Goal: Task Accomplishment & Management: Manage account settings

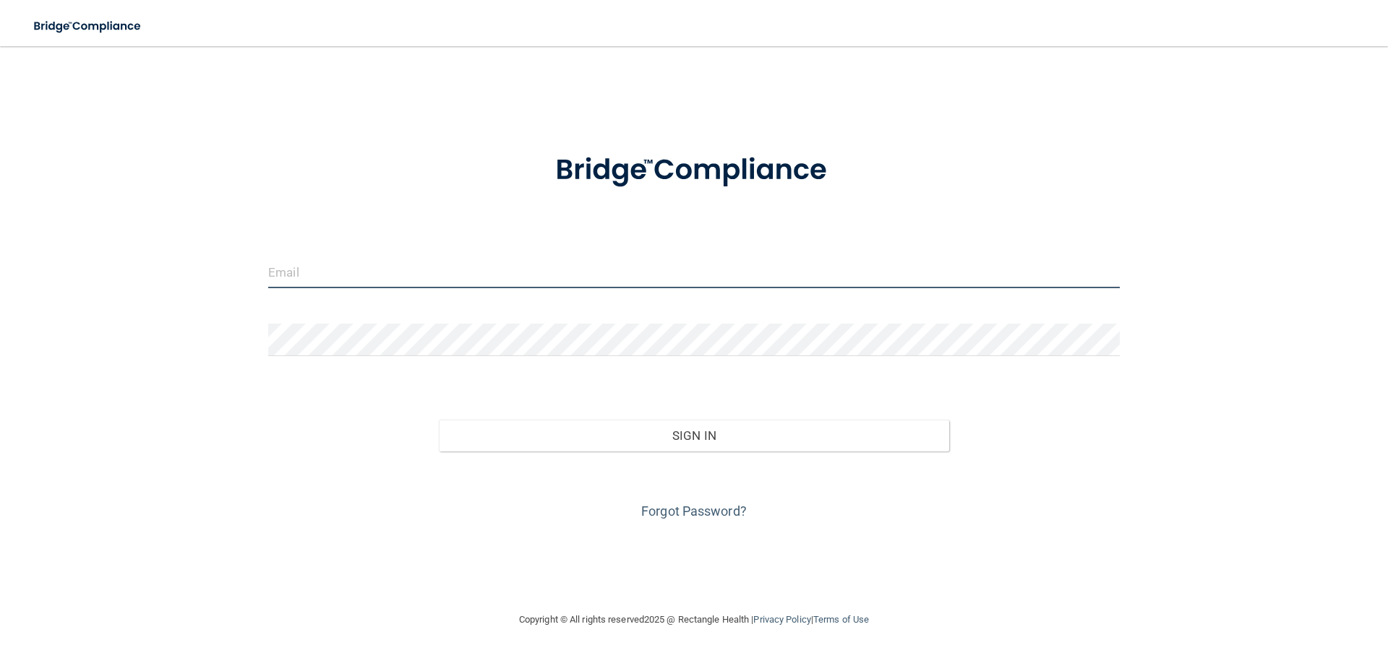
click at [330, 262] on input "email" at bounding box center [693, 272] width 851 height 33
type input "[EMAIL_ADDRESS][DOMAIN_NAME]"
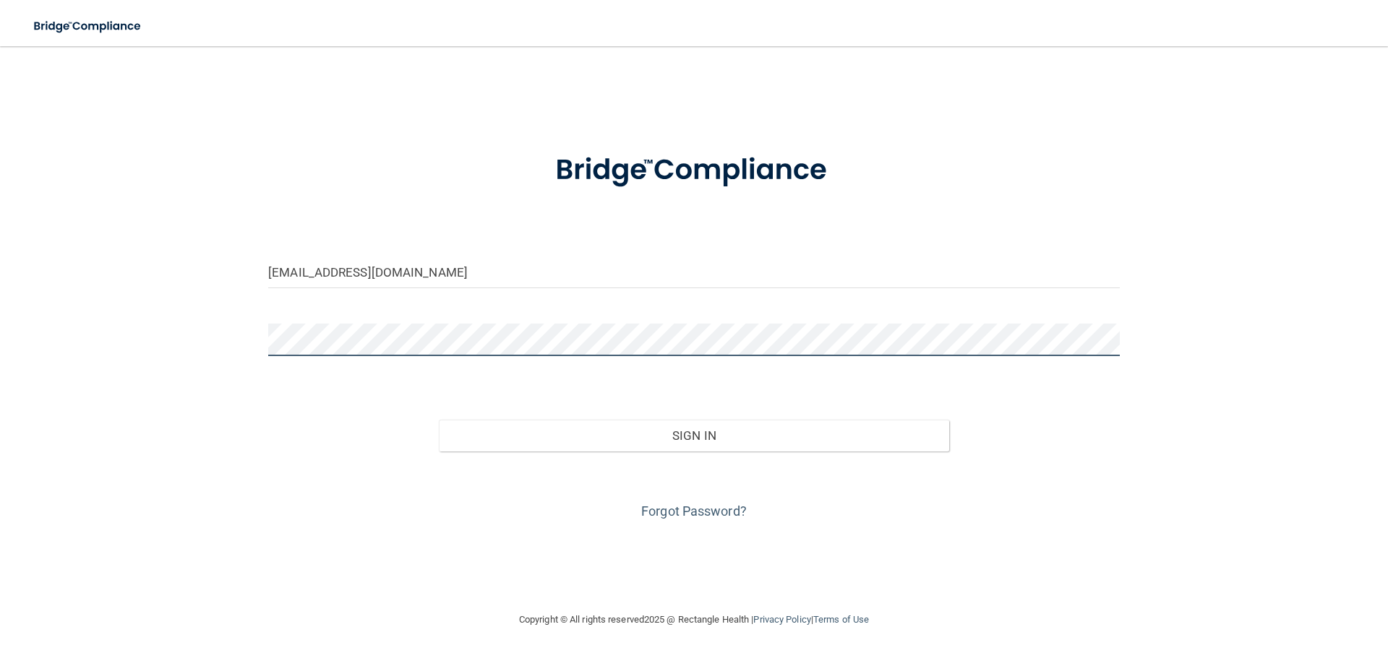
click at [439, 420] on button "Sign In" at bounding box center [694, 436] width 511 height 32
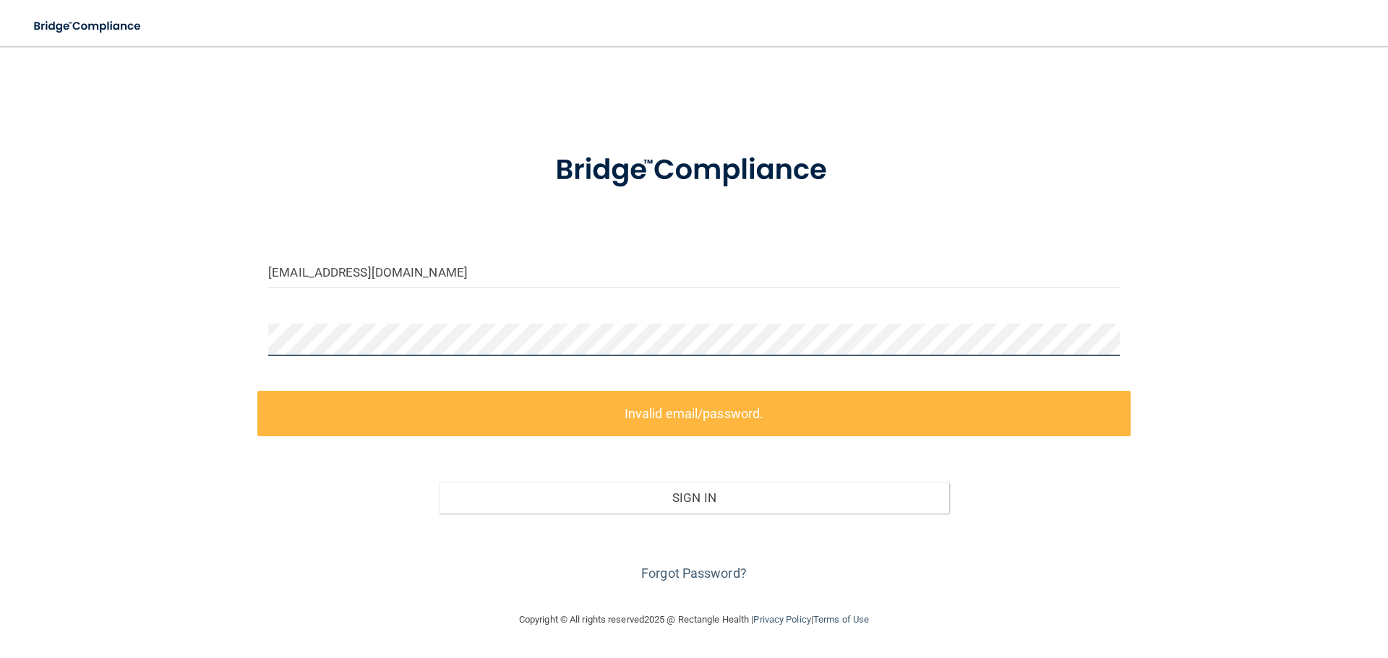
click at [156, 333] on div "[EMAIL_ADDRESS][DOMAIN_NAME] Invalid email/password. You don't have permission …" at bounding box center [694, 329] width 1330 height 536
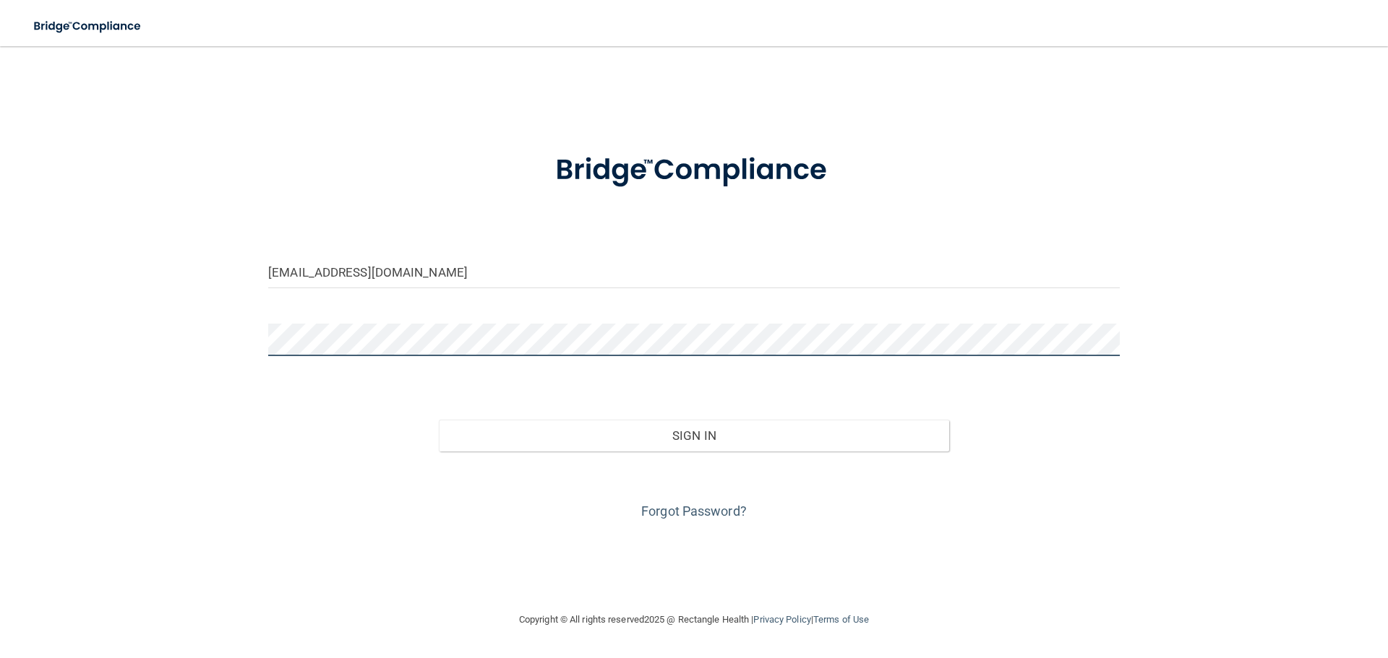
click at [439, 420] on button "Sign In" at bounding box center [694, 436] width 511 height 32
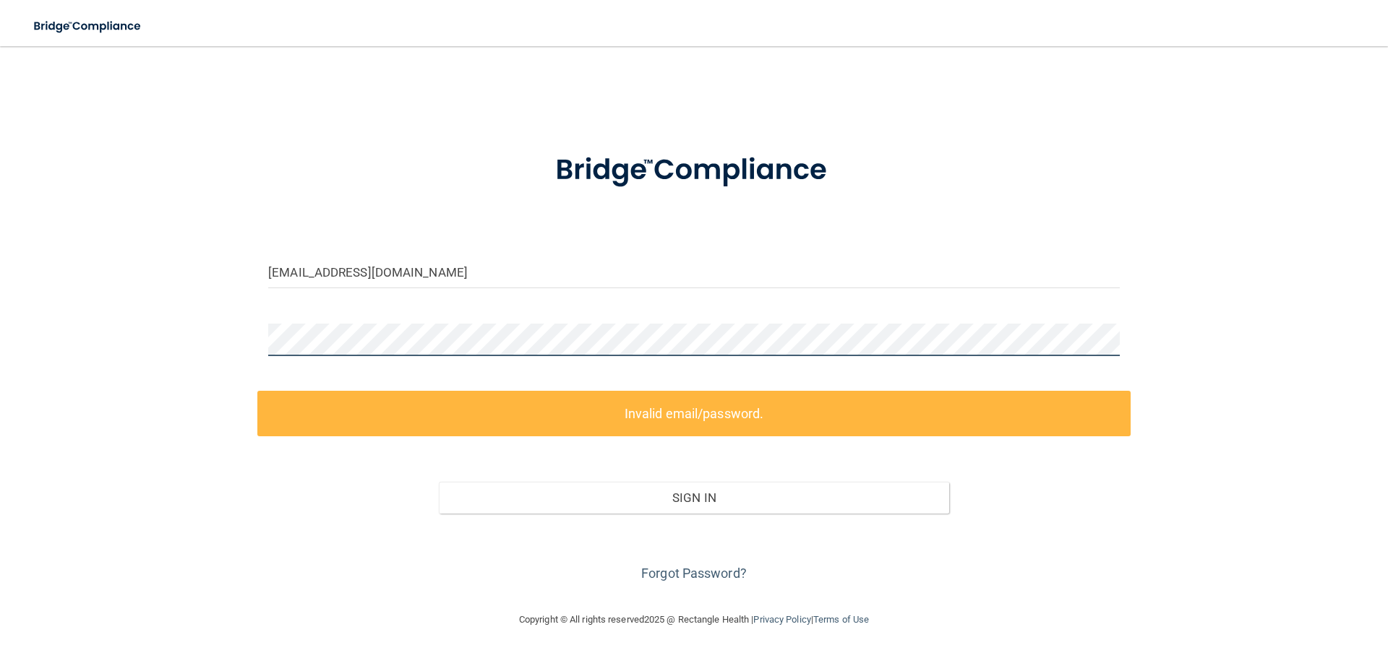
click at [138, 345] on div "[EMAIL_ADDRESS][DOMAIN_NAME] Invalid email/password. You don't have permission …" at bounding box center [694, 329] width 1330 height 536
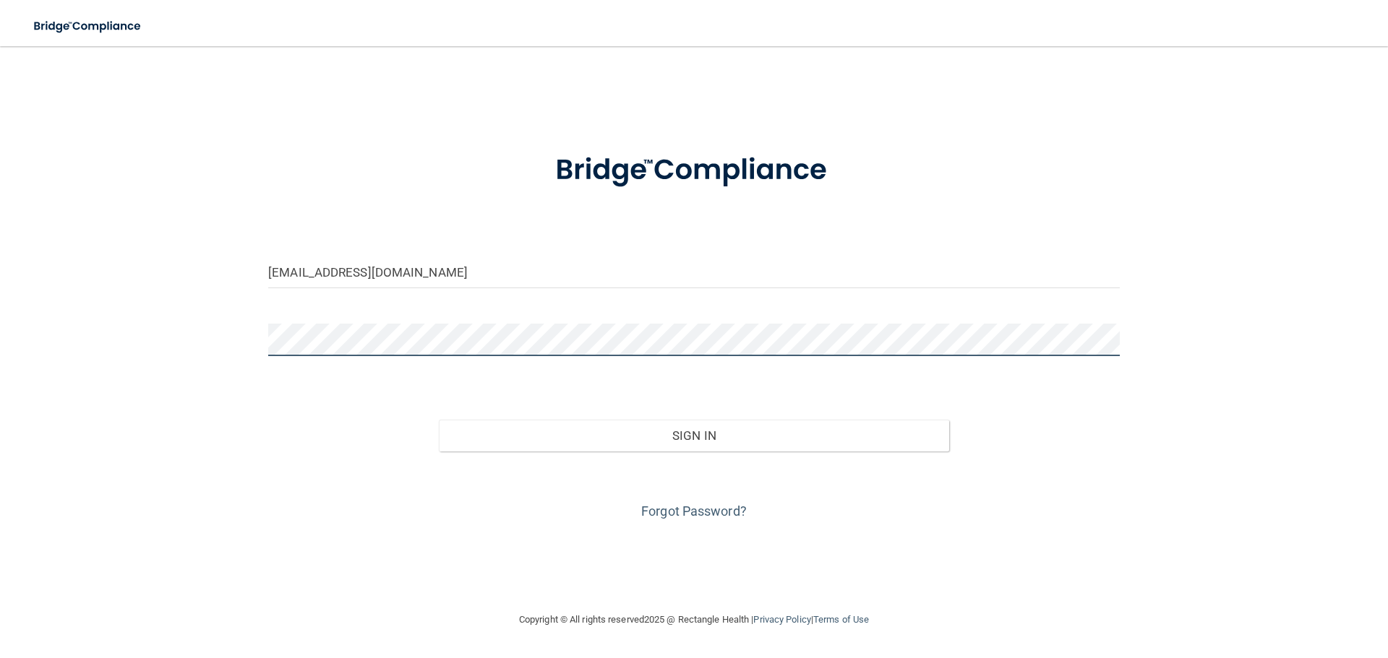
click at [439, 420] on button "Sign In" at bounding box center [694, 436] width 511 height 32
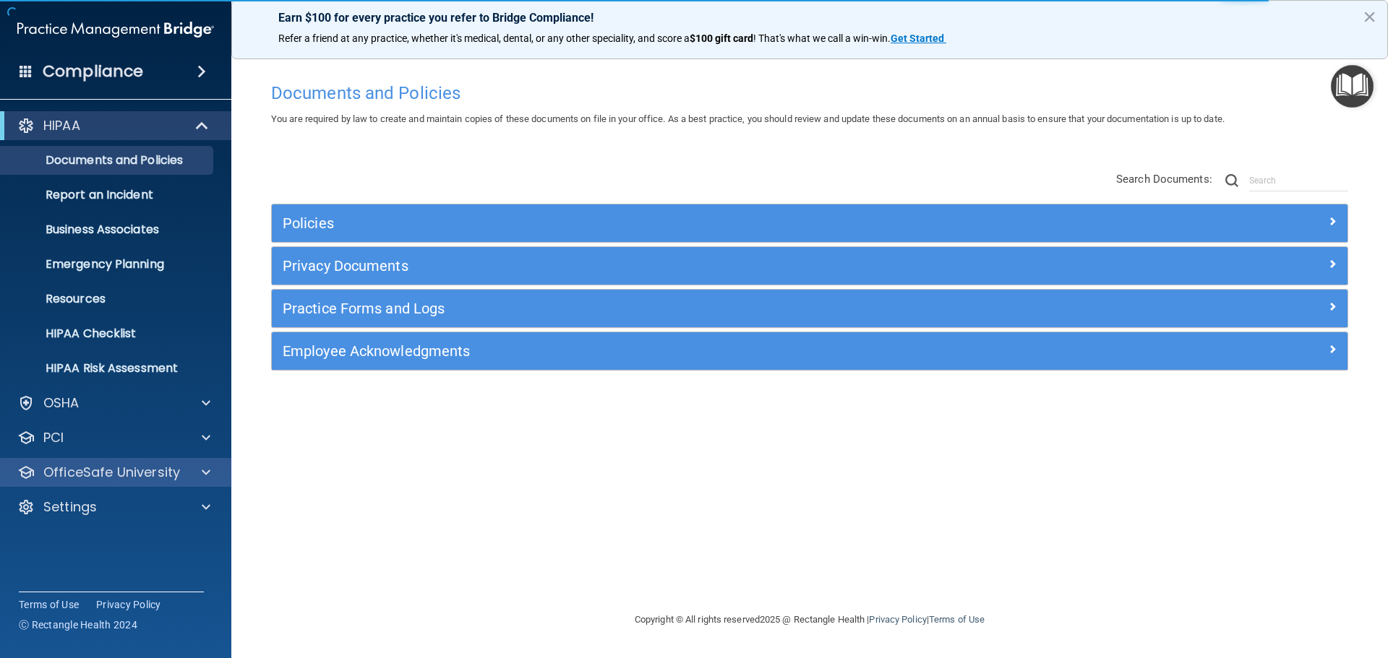
click at [107, 482] on div "OfficeSafe University" at bounding box center [116, 472] width 232 height 29
click at [206, 475] on span at bounding box center [206, 472] width 9 height 17
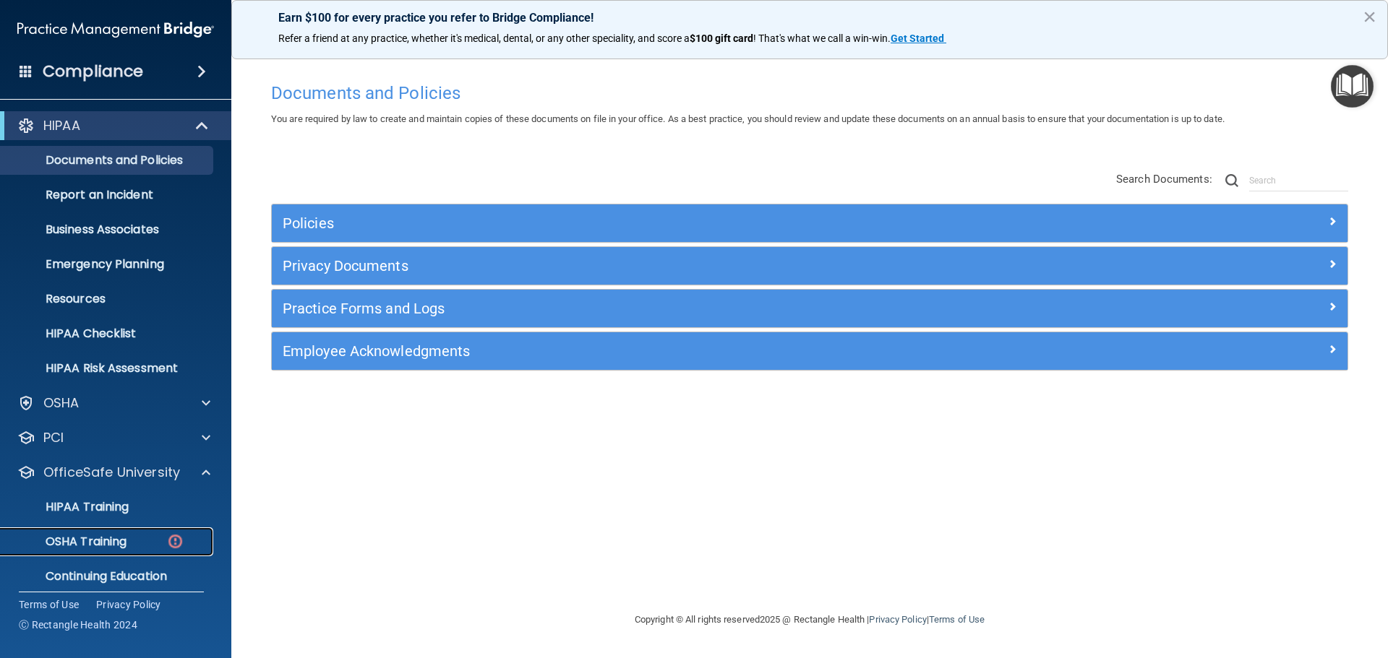
click at [93, 535] on p "OSHA Training" at bounding box center [67, 542] width 117 height 14
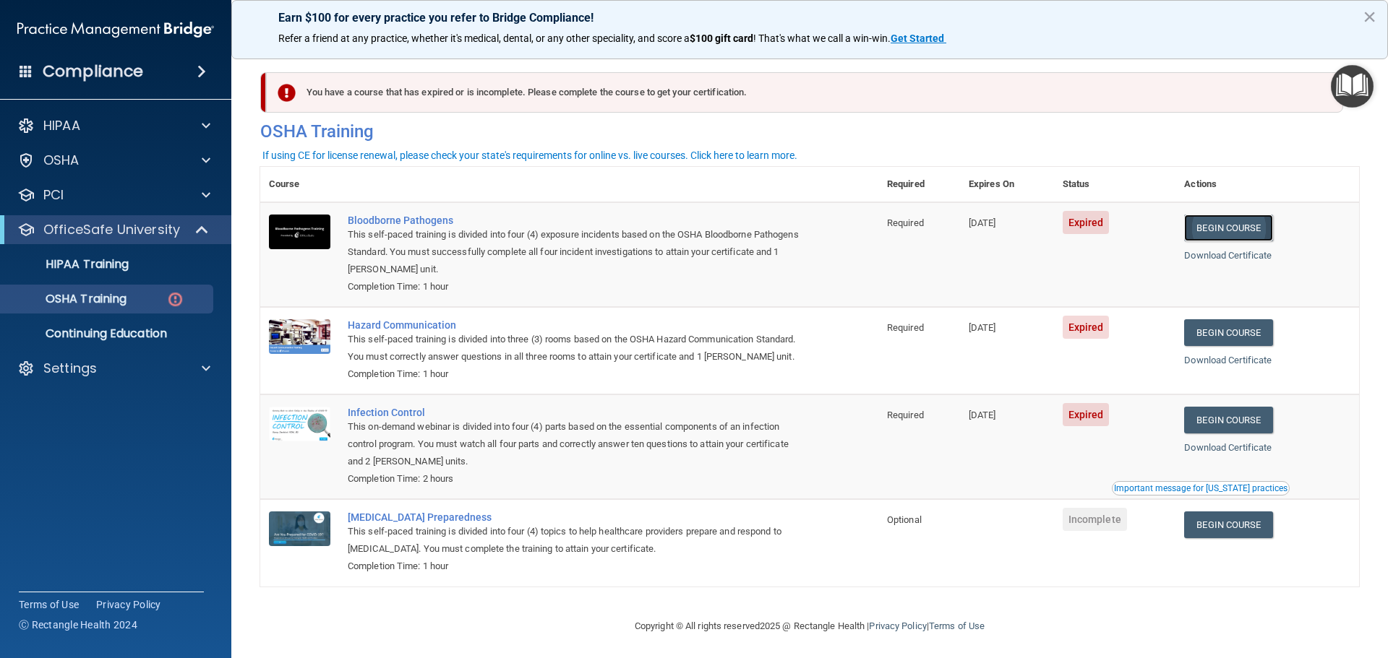
click at [1250, 231] on link "Begin Course" at bounding box center [1228, 228] width 88 height 27
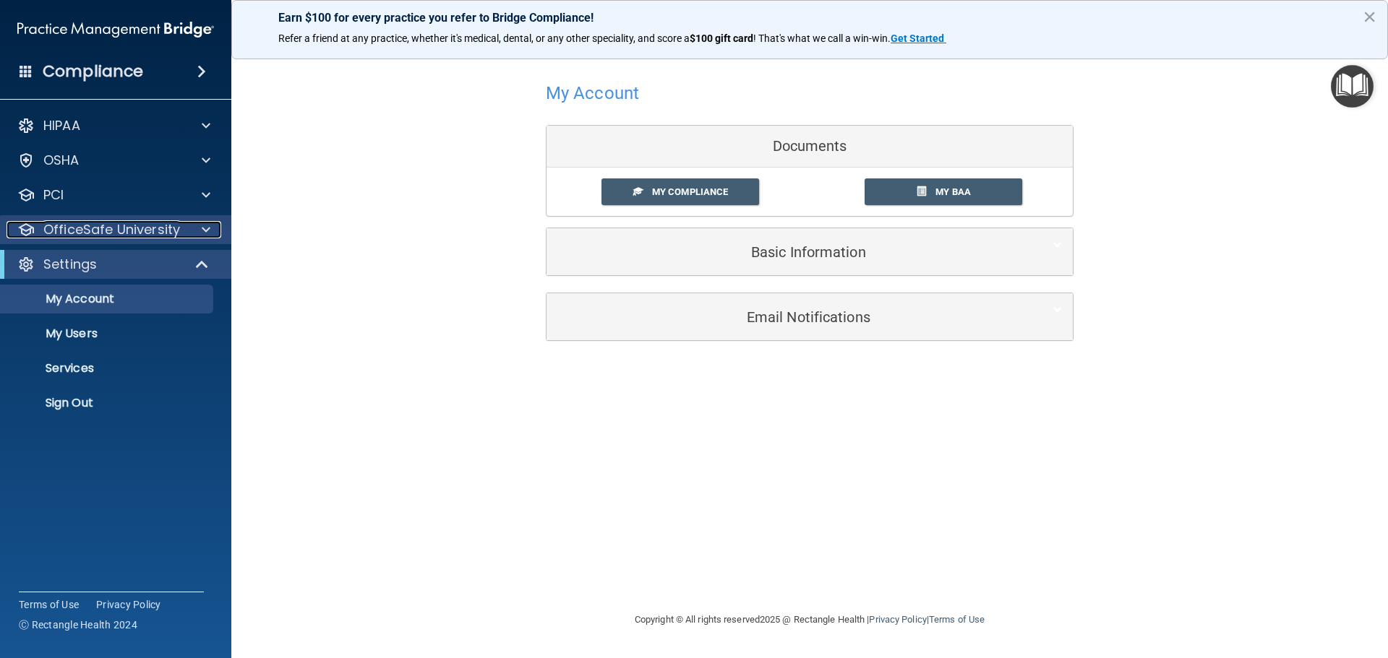
click at [88, 231] on p "OfficeSafe University" at bounding box center [111, 229] width 137 height 17
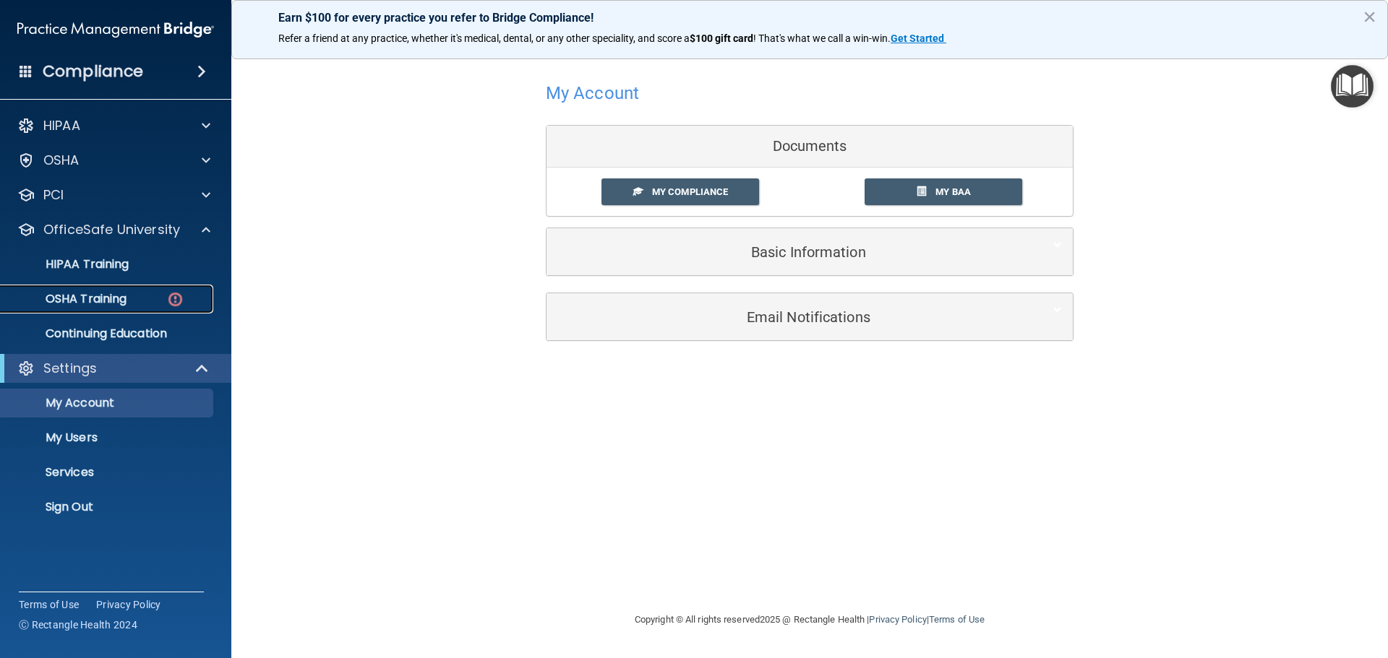
click at [93, 300] on p "OSHA Training" at bounding box center [67, 299] width 117 height 14
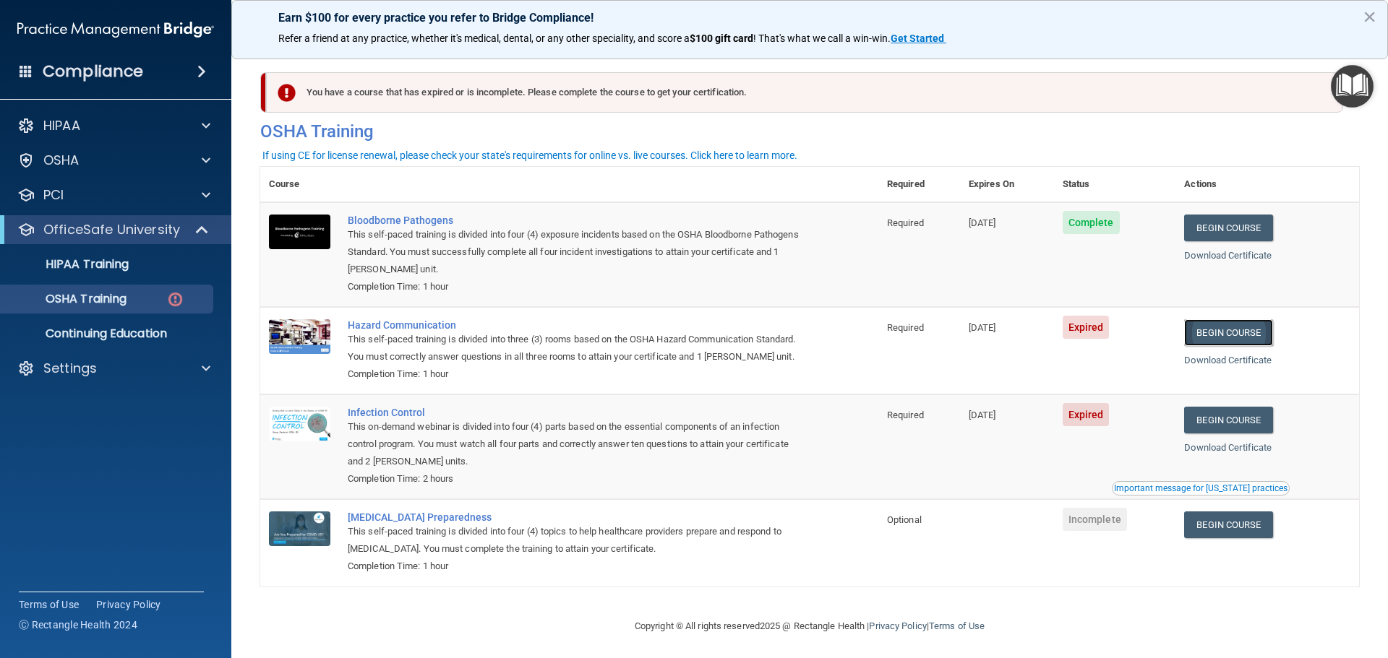
click at [1221, 339] on link "Begin Course" at bounding box center [1228, 332] width 88 height 27
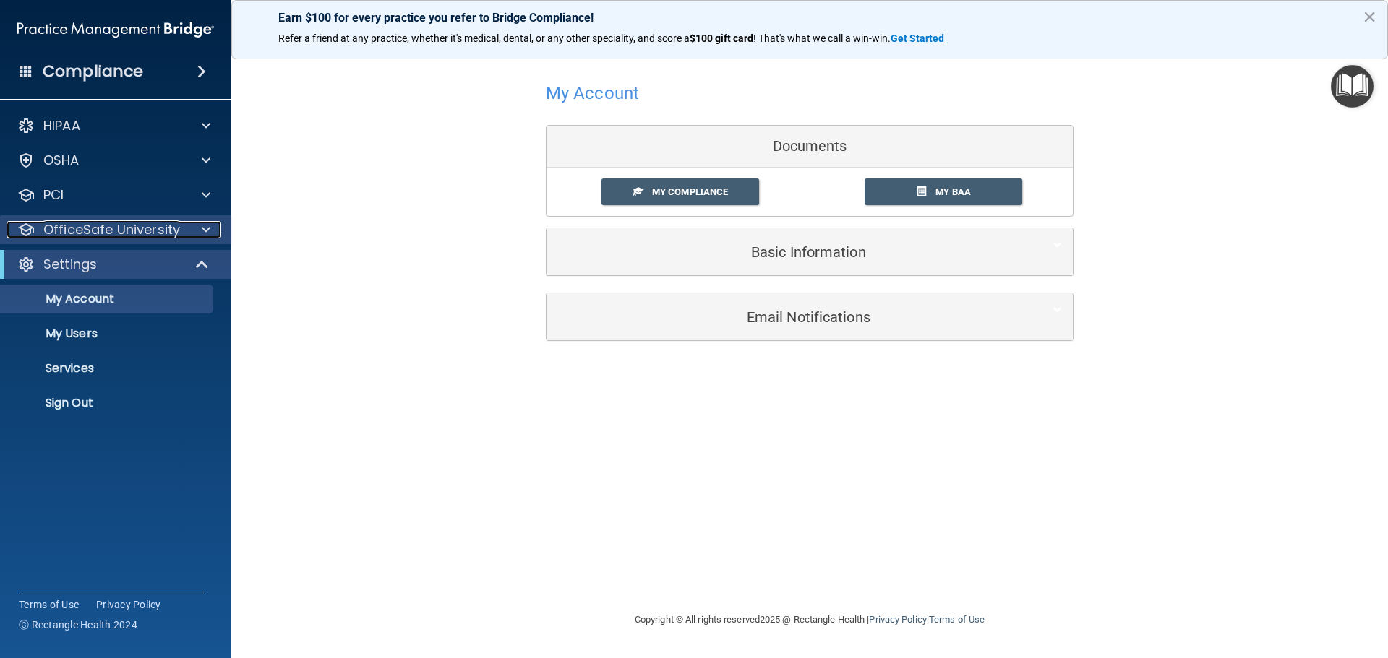
click at [94, 227] on p "OfficeSafe University" at bounding box center [111, 229] width 137 height 17
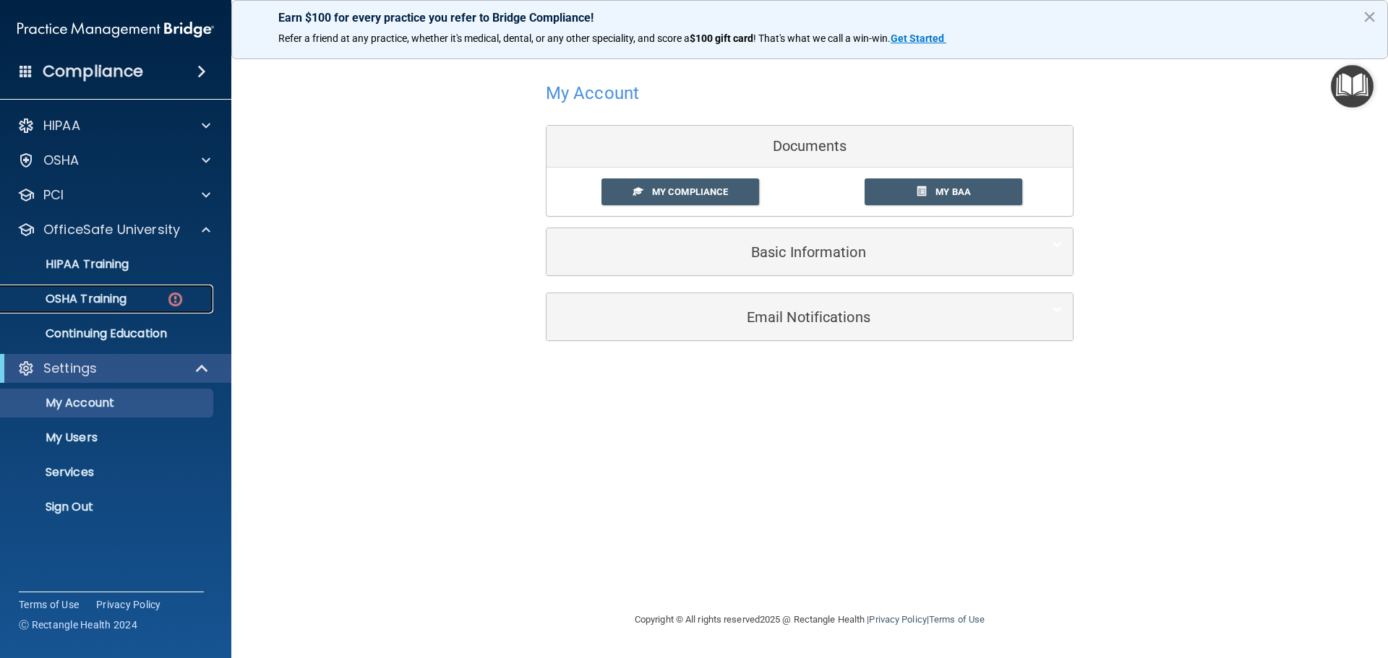
click at [91, 301] on p "OSHA Training" at bounding box center [67, 299] width 117 height 14
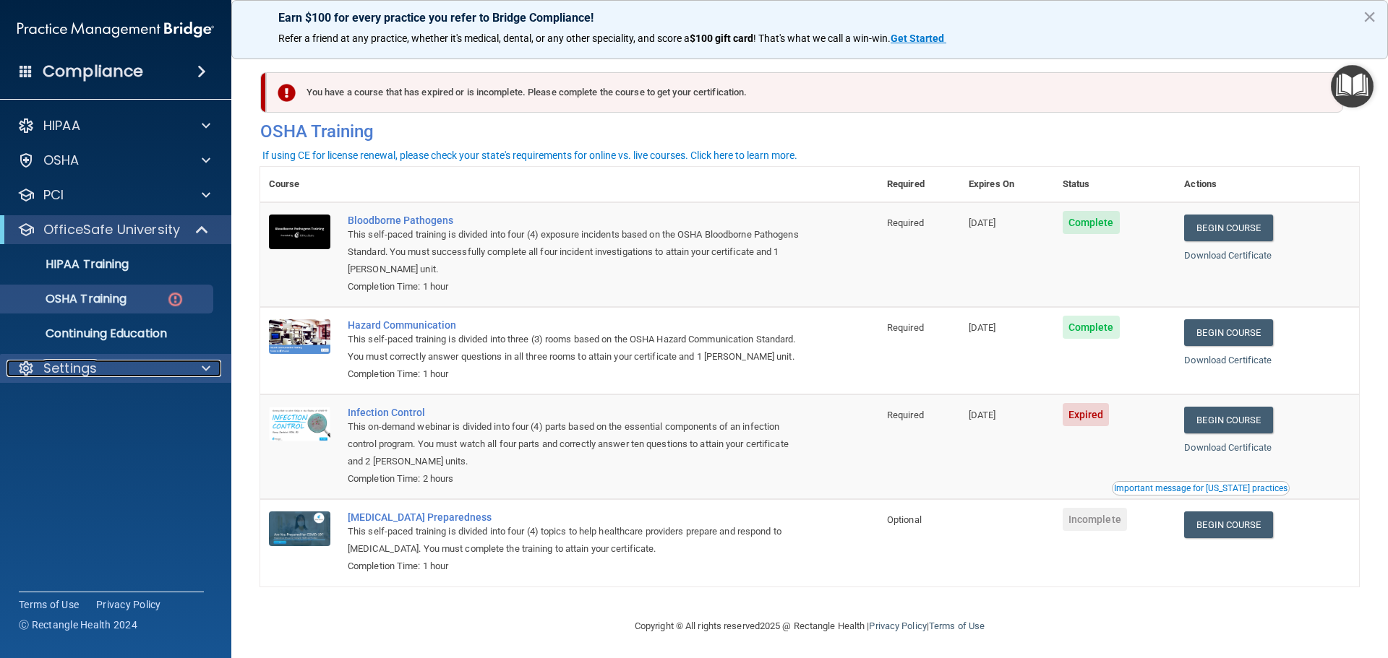
click at [86, 370] on p "Settings" at bounding box center [69, 368] width 53 height 17
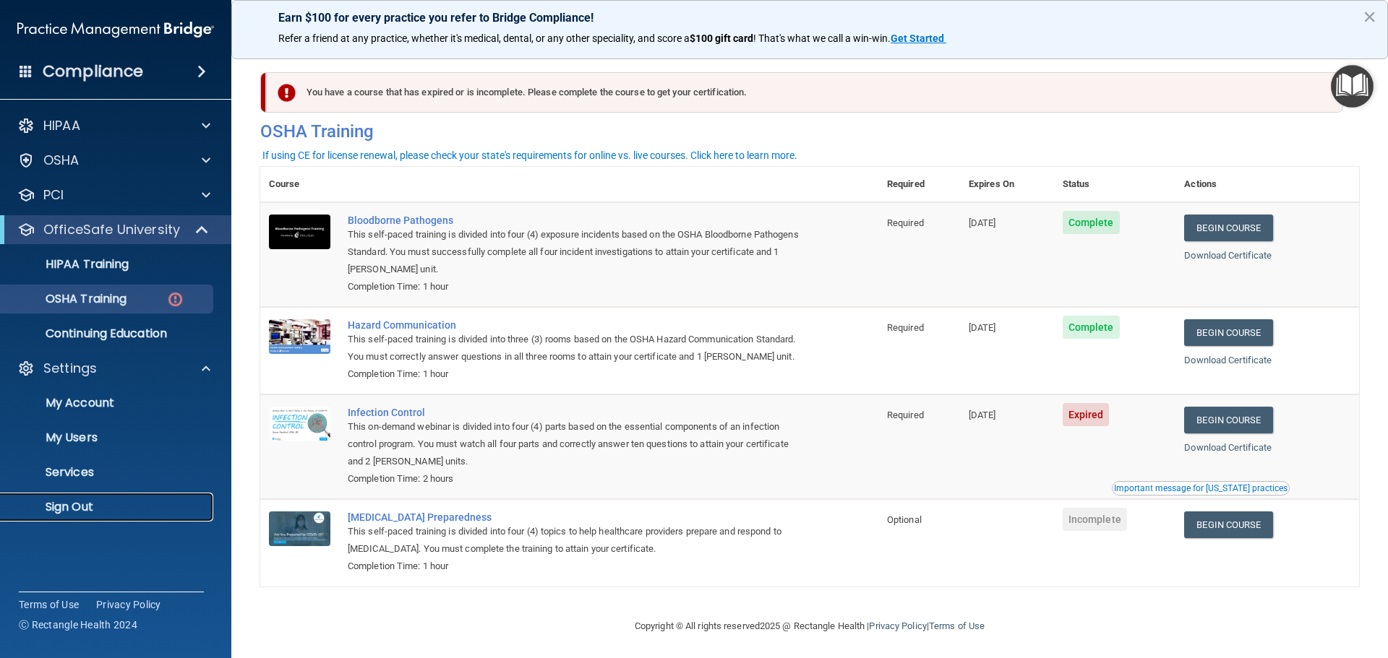
click at [67, 508] on p "Sign Out" at bounding box center [107, 507] width 197 height 14
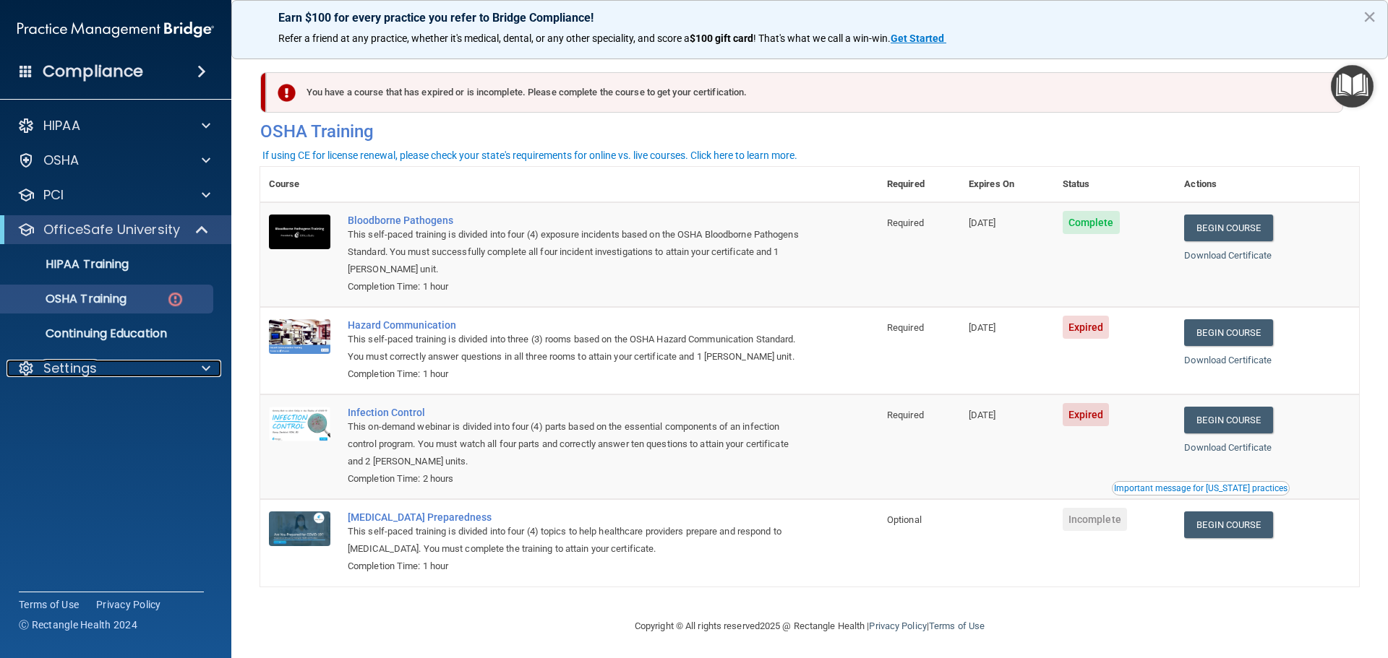
drag, startPoint x: 68, startPoint y: 366, endPoint x: 57, endPoint y: 385, distance: 21.1
click at [66, 367] on p "Settings" at bounding box center [69, 368] width 53 height 17
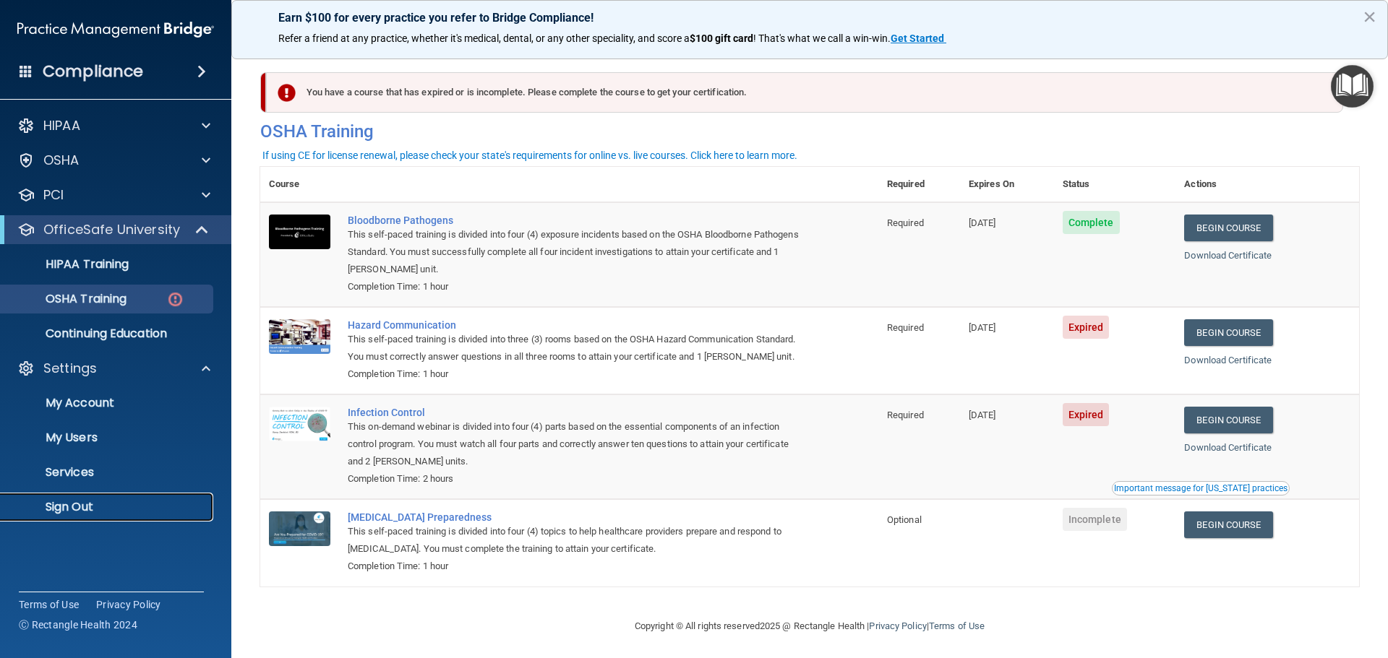
click at [53, 507] on p "Sign Out" at bounding box center [107, 507] width 197 height 14
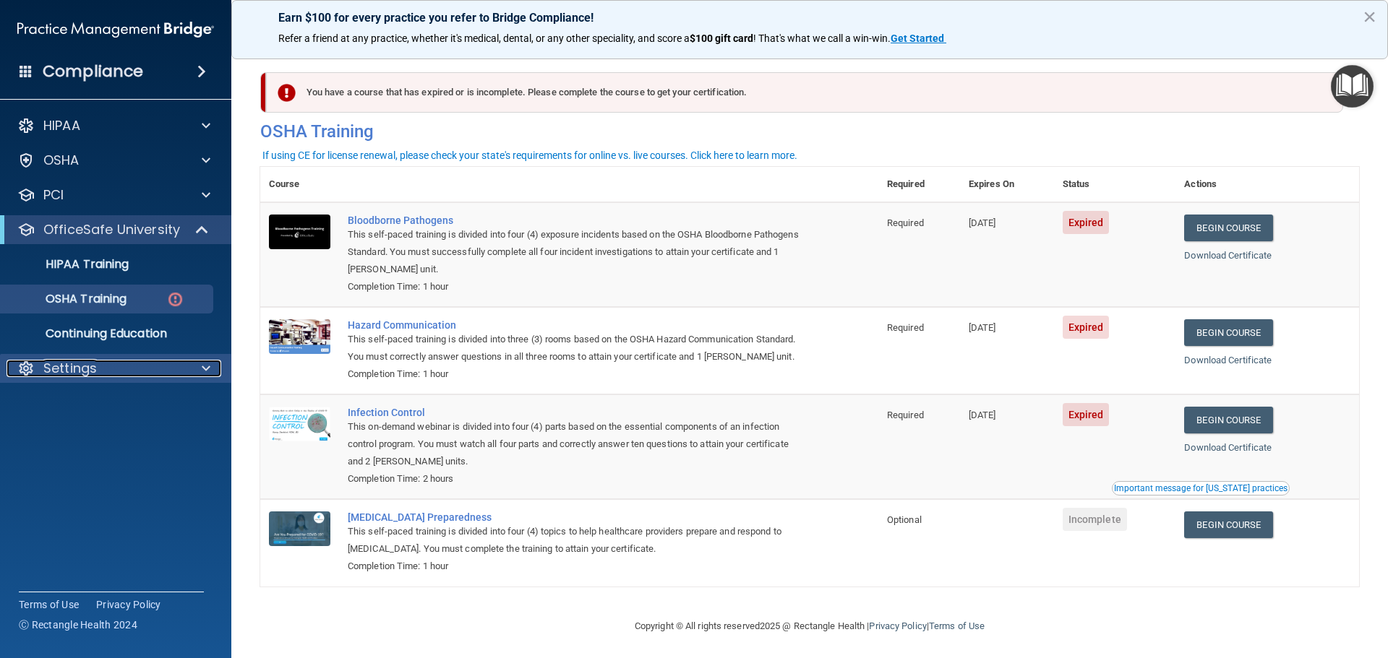
click at [78, 369] on p "Settings" at bounding box center [69, 368] width 53 height 17
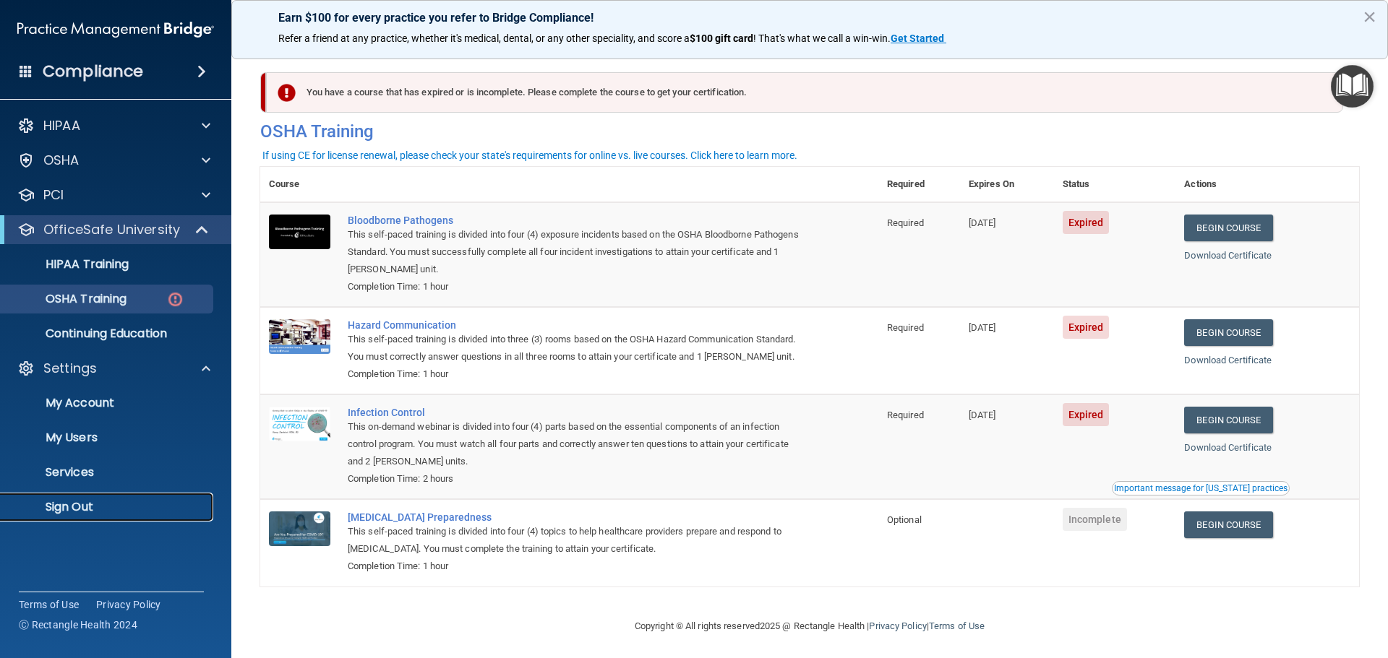
click at [71, 515] on link "Sign Out" at bounding box center [100, 507] width 228 height 29
